Goal: Task Accomplishment & Management: Manage account settings

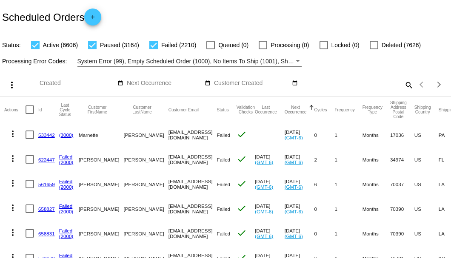
click at [178, 10] on div "Scheduled Orders add" at bounding box center [225, 17] width 451 height 34
click at [404, 91] on mat-icon "search" at bounding box center [408, 84] width 10 height 13
click at [404, 87] on input "Search" at bounding box center [357, 83] width 112 height 7
paste input "821187"
type input "821187"
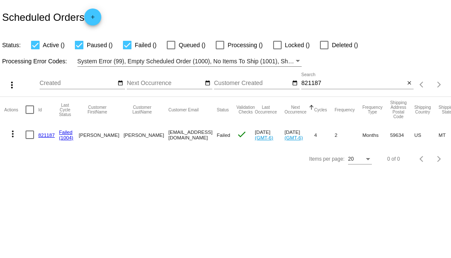
click at [47, 133] on link "821187" at bounding box center [46, 135] width 17 height 6
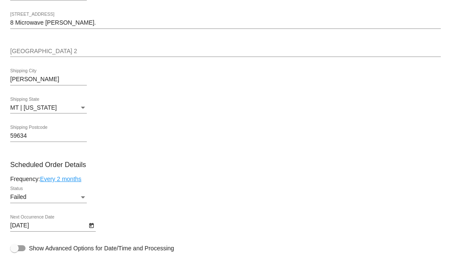
scroll to position [425, 0]
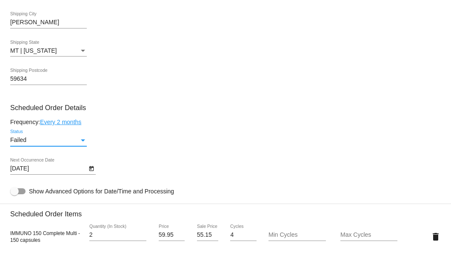
click at [85, 139] on div "Status" at bounding box center [83, 140] width 8 height 7
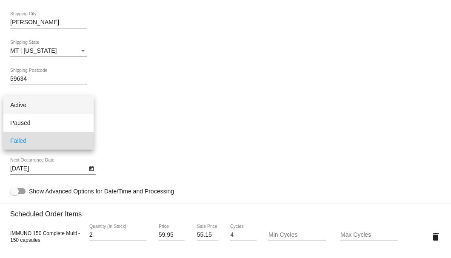
click at [76, 110] on span "Active" at bounding box center [48, 105] width 77 height 18
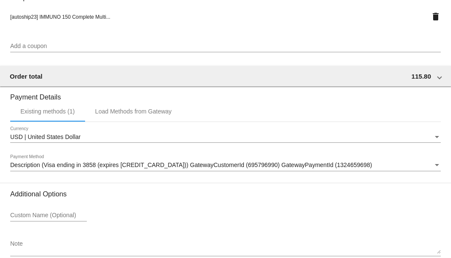
scroll to position [838, 0]
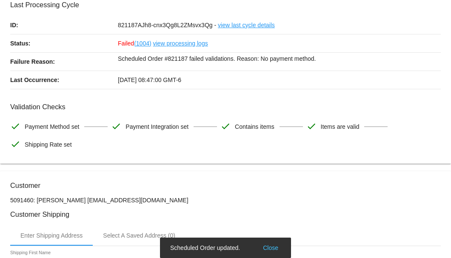
scroll to position [0, 0]
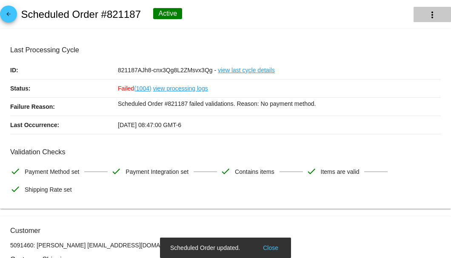
click at [421, 19] on button "more_vert" at bounding box center [431, 14] width 37 height 15
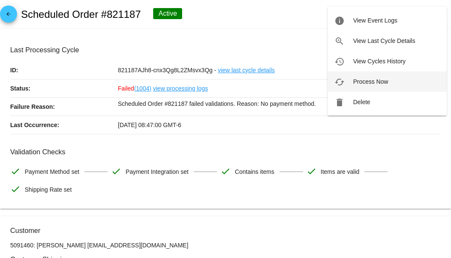
click at [375, 82] on span "Process Now" at bounding box center [370, 81] width 35 height 7
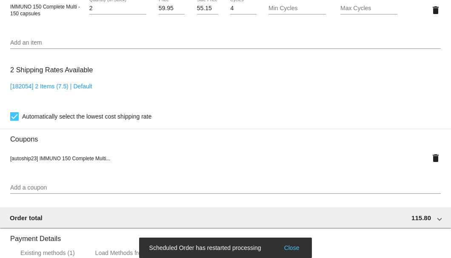
scroll to position [747, 0]
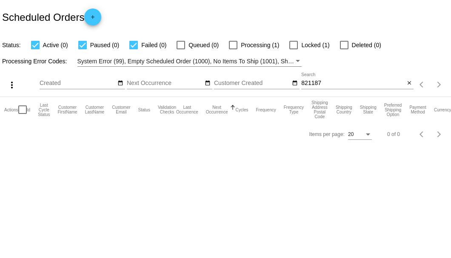
click at [333, 81] on input "821187" at bounding box center [352, 83] width 103 height 7
type input "821187"
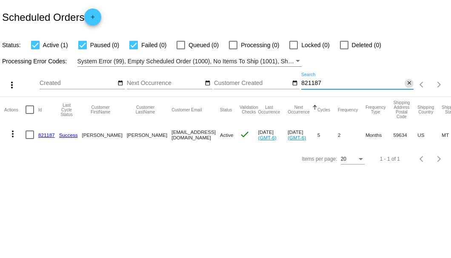
click at [410, 82] on mat-icon "close" at bounding box center [409, 83] width 6 height 7
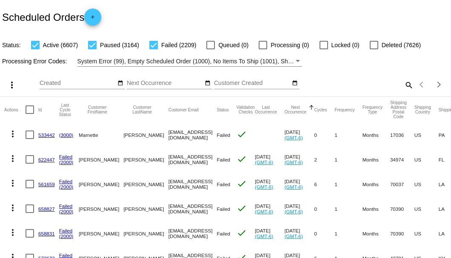
click at [403, 91] on mat-icon "search" at bounding box center [408, 84] width 10 height 13
click at [403, 87] on input "Search" at bounding box center [357, 83] width 112 height 7
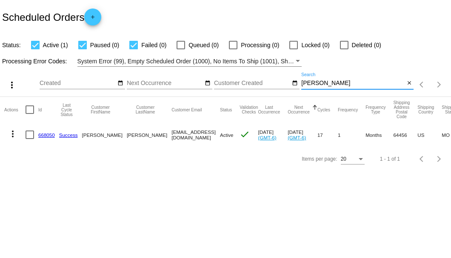
type input "[PERSON_NAME]"
click at [51, 133] on link "668050" at bounding box center [46, 135] width 17 height 6
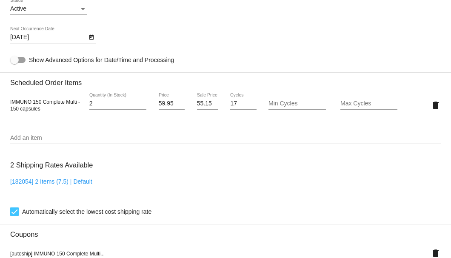
scroll to position [453, 0]
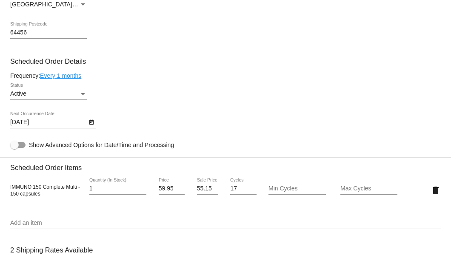
type input "1"
click at [141, 190] on input "1" at bounding box center [117, 188] width 57 height 7
drag, startPoint x: 196, startPoint y: 188, endPoint x: 209, endPoint y: 187, distance: 13.6
click at [209, 187] on input "55.15" at bounding box center [207, 188] width 21 height 7
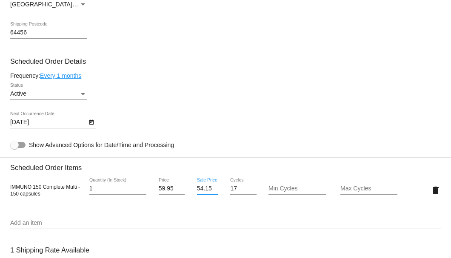
scroll to position [567, 0]
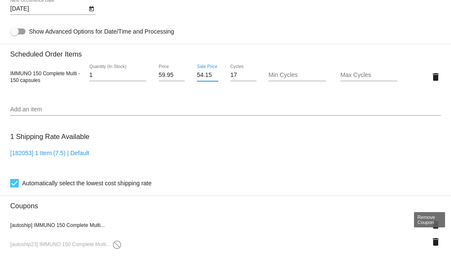
type input "54.15"
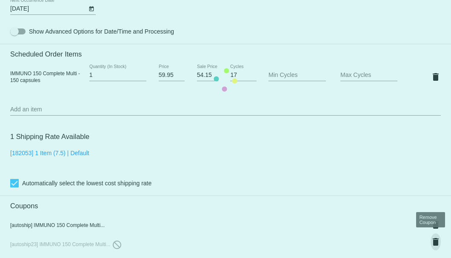
scroll to position [0, 0]
click at [430, 240] on mat-card "Customer 4327427: Billie Pankau billiepankau@gamail.com Customer Shipping Enter…" at bounding box center [225, 79] width 451 height 897
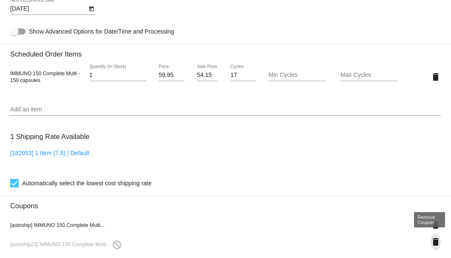
click at [435, 245] on mat-icon "delete" at bounding box center [435, 242] width 10 height 10
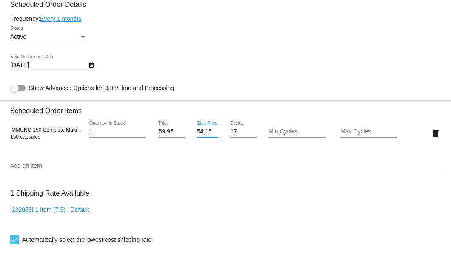
scroll to position [0, 0]
drag, startPoint x: 195, startPoint y: 132, endPoint x: 212, endPoint y: 132, distance: 17.0
click at [212, 132] on input "54.15" at bounding box center [207, 131] width 21 height 7
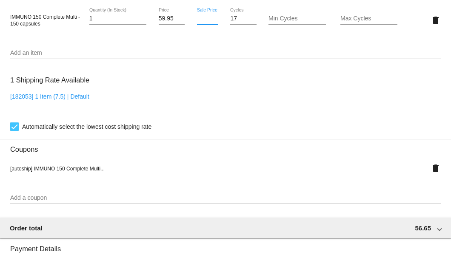
click at [221, 196] on mat-card "Customer 4327427: Billie Pankau billiepankau@gamail.com Customer Shipping Enter…" at bounding box center [225, 15] width 451 height 880
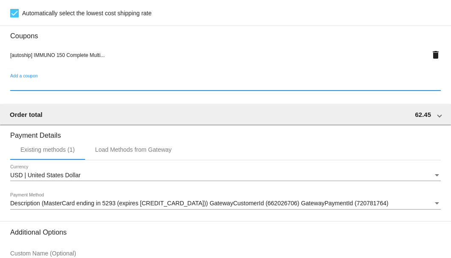
scroll to position [821, 0]
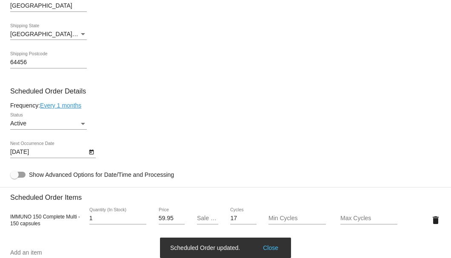
scroll to position [395, 0]
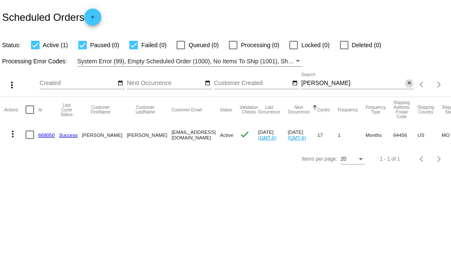
click at [409, 85] on mat-icon "close" at bounding box center [409, 83] width 6 height 7
